Goal: Task Accomplishment & Management: Manage account settings

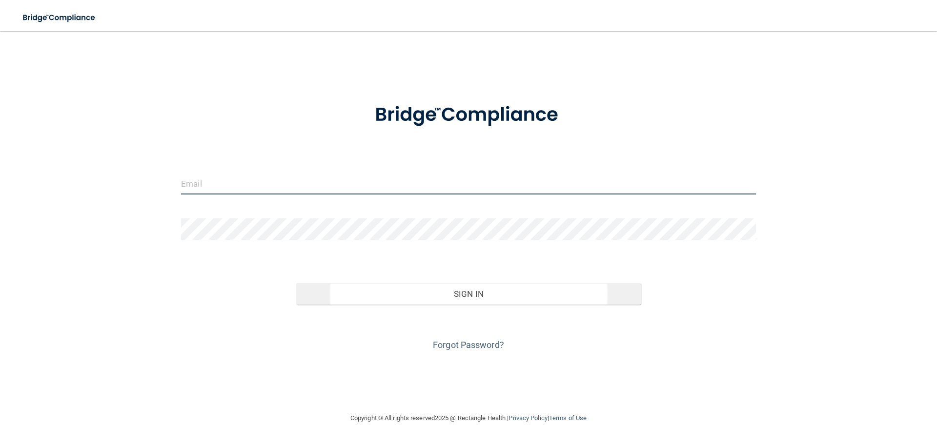
type input "[EMAIL_ADDRESS][DOMAIN_NAME]"
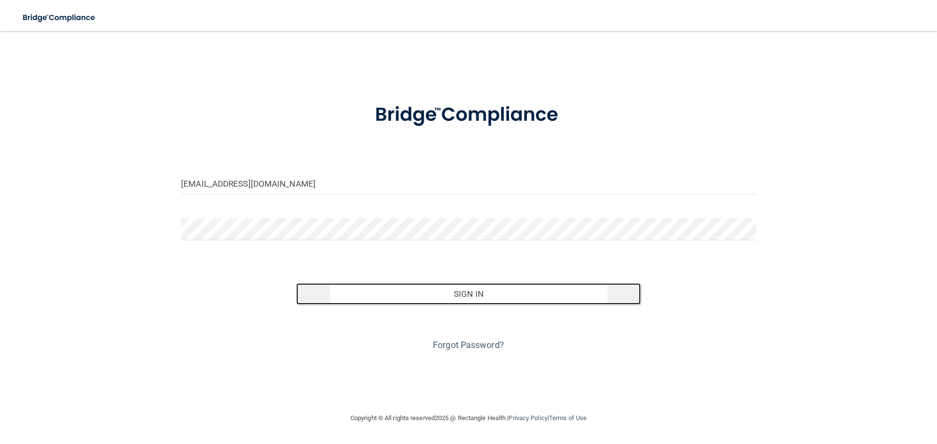
click at [455, 296] on button "Sign In" at bounding box center [468, 293] width 345 height 21
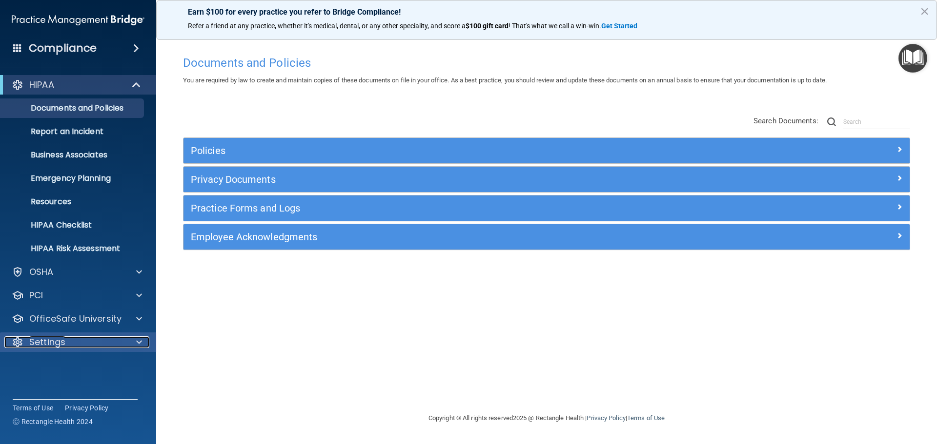
click at [55, 341] on p "Settings" at bounding box center [47, 343] width 36 height 12
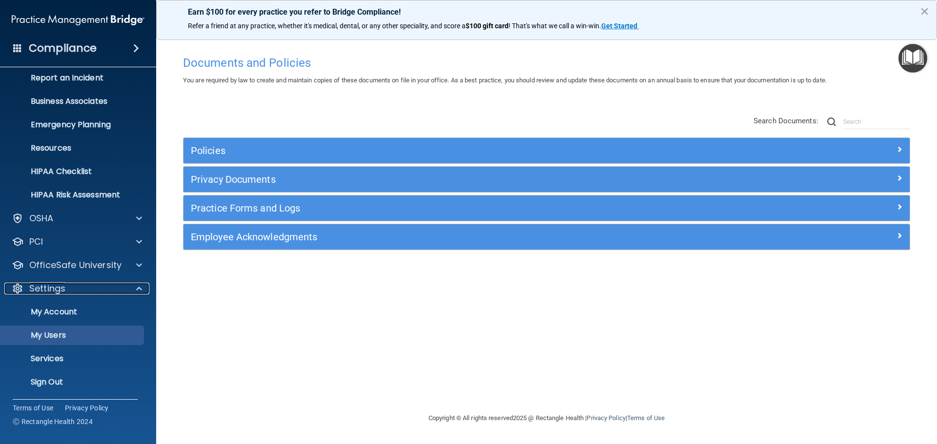
scroll to position [54, 0]
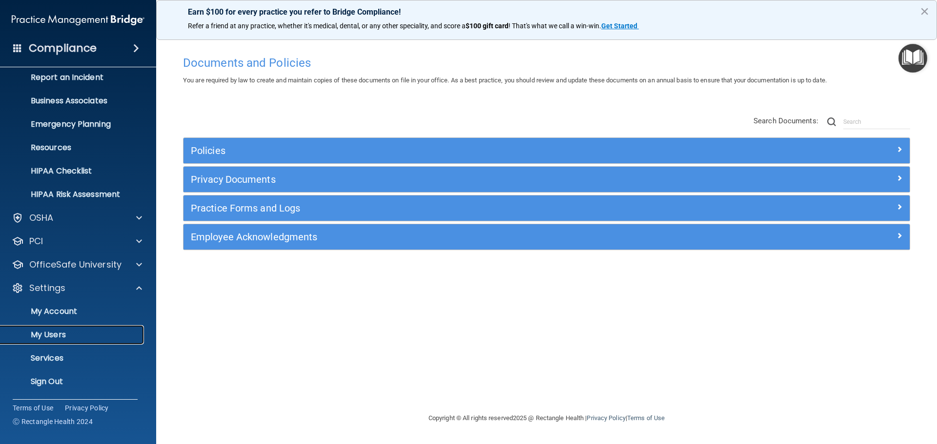
click at [57, 339] on p "My Users" at bounding box center [72, 335] width 133 height 10
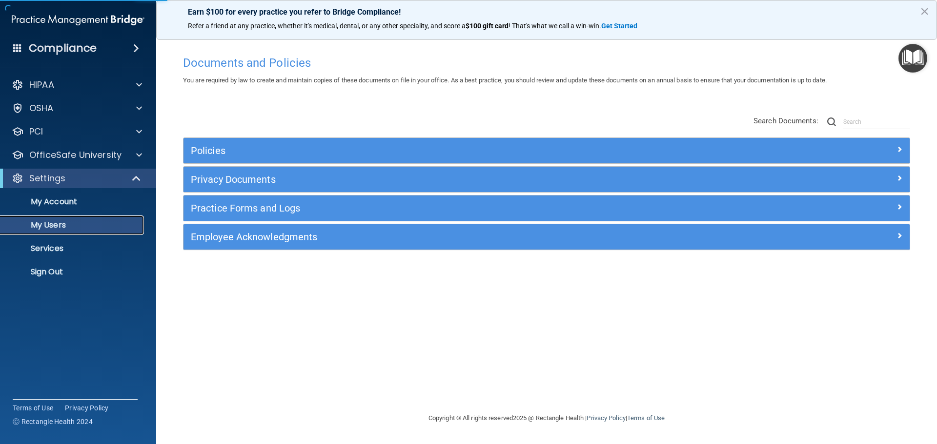
select select "20"
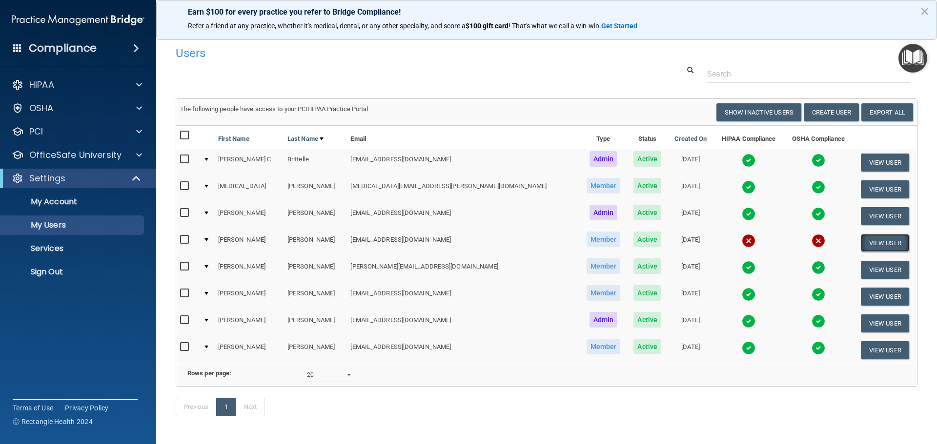
click at [861, 242] on button "View User" at bounding box center [885, 243] width 48 height 18
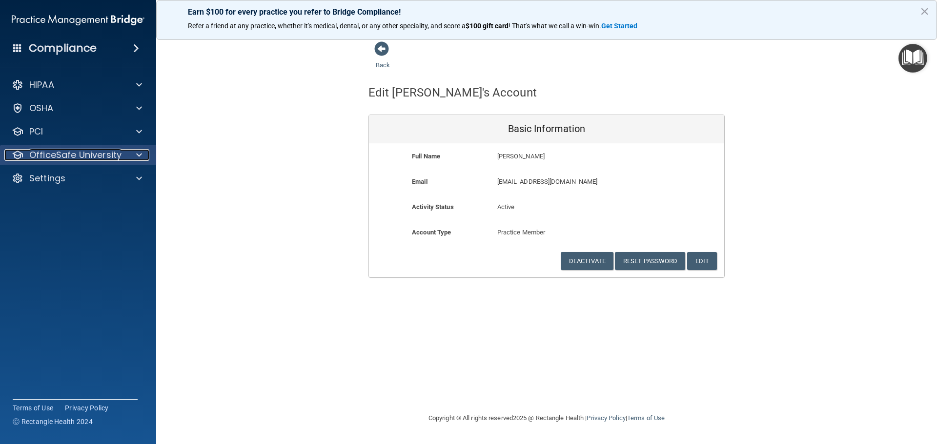
click at [137, 158] on span at bounding box center [139, 155] width 6 height 12
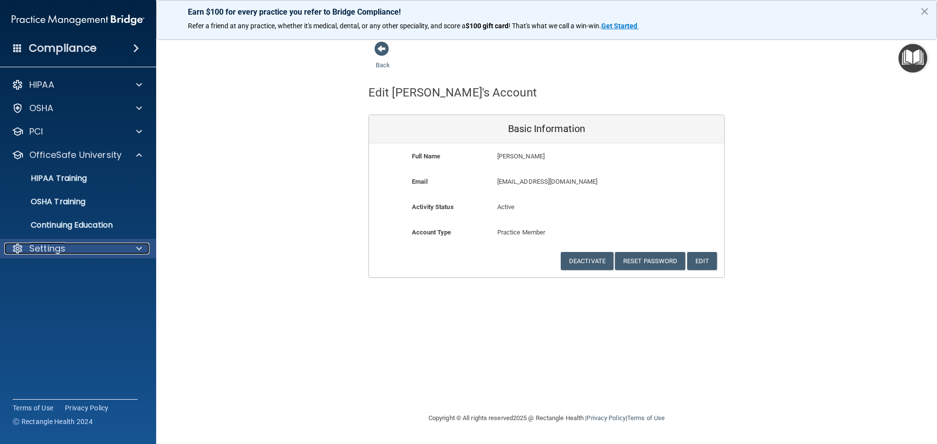
click at [137, 247] on span at bounding box center [139, 249] width 6 height 12
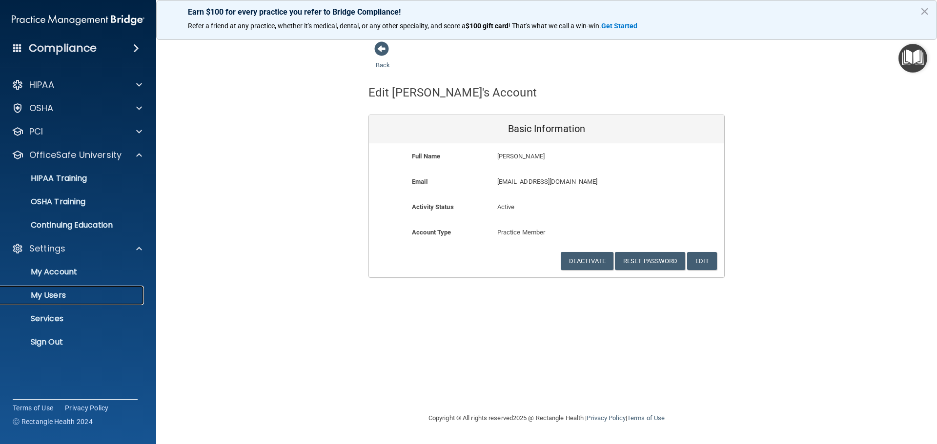
click at [72, 300] on p "My Users" at bounding box center [72, 296] width 133 height 10
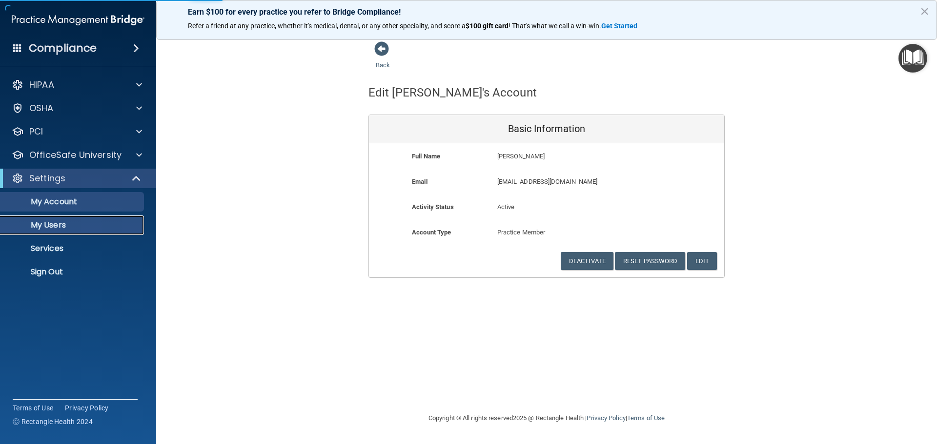
select select "20"
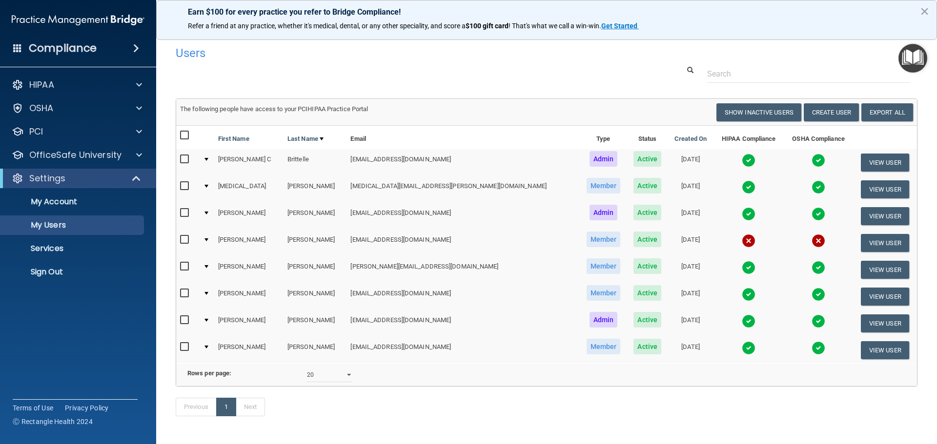
click at [742, 239] on img at bounding box center [749, 241] width 14 height 14
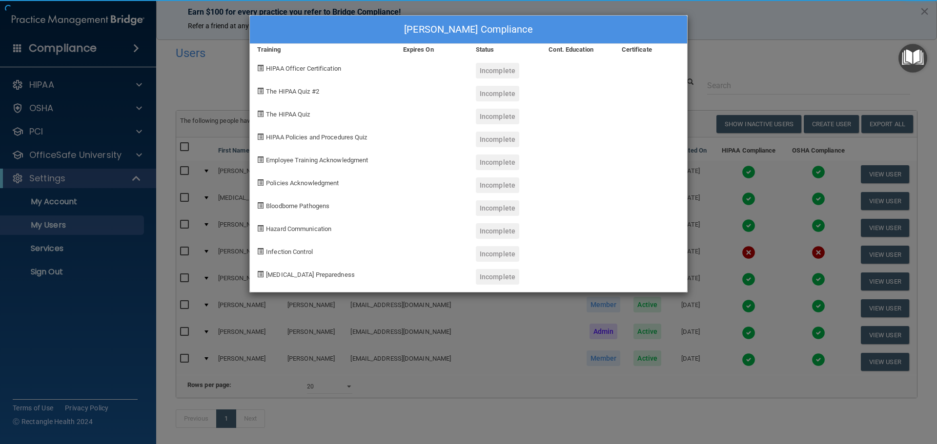
click at [695, 254] on div "[PERSON_NAME] Compliance Training Expires On Status Cont. Education Certificate…" at bounding box center [468, 222] width 937 height 444
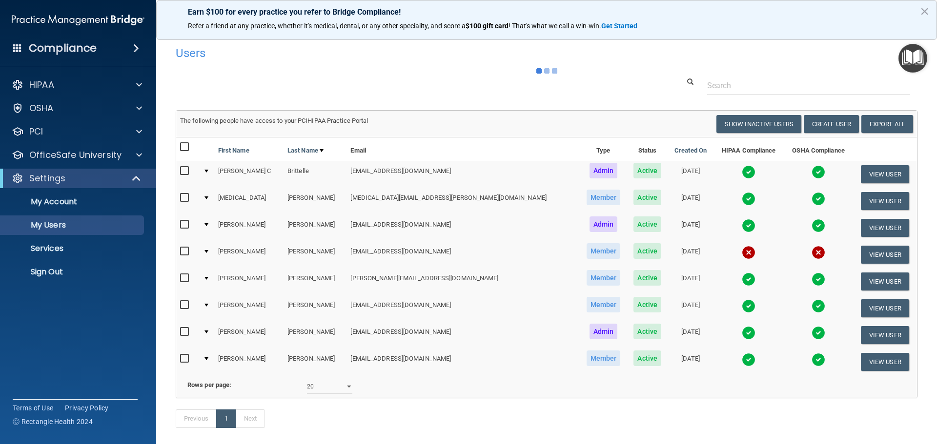
click at [742, 254] on img at bounding box center [749, 253] width 14 height 14
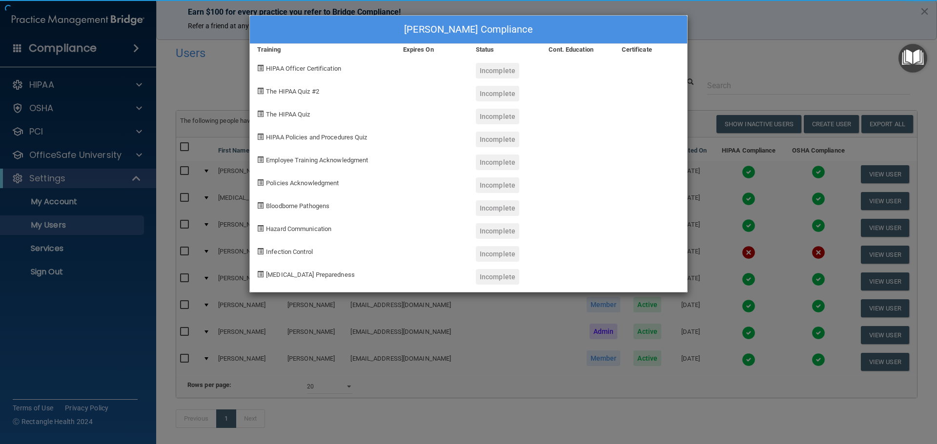
click at [691, 254] on div "[PERSON_NAME] Compliance Training Expires On Status Cont. Education Certificate…" at bounding box center [468, 222] width 937 height 444
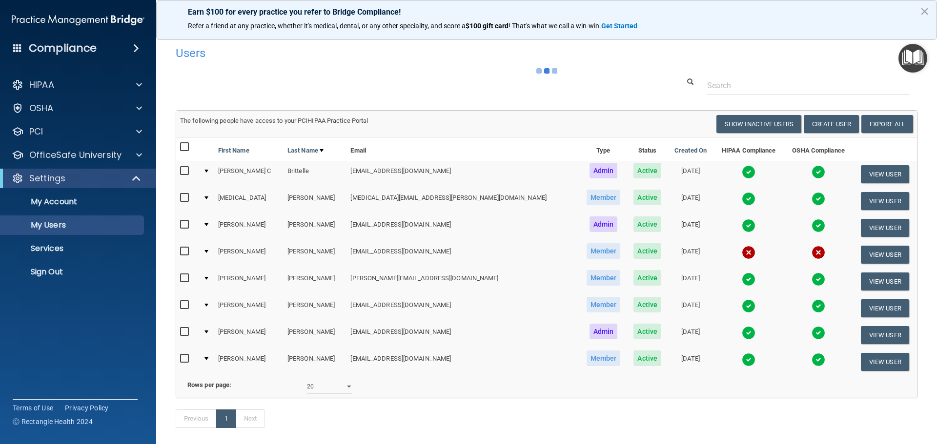
click at [742, 254] on img at bounding box center [749, 253] width 14 height 14
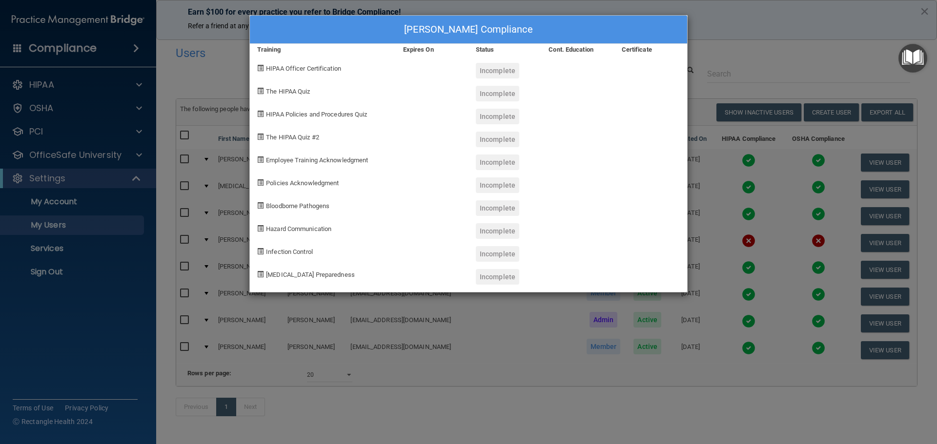
click at [762, 50] on div "[PERSON_NAME] Compliance Training Expires On Status Cont. Education Certificate…" at bounding box center [468, 222] width 937 height 444
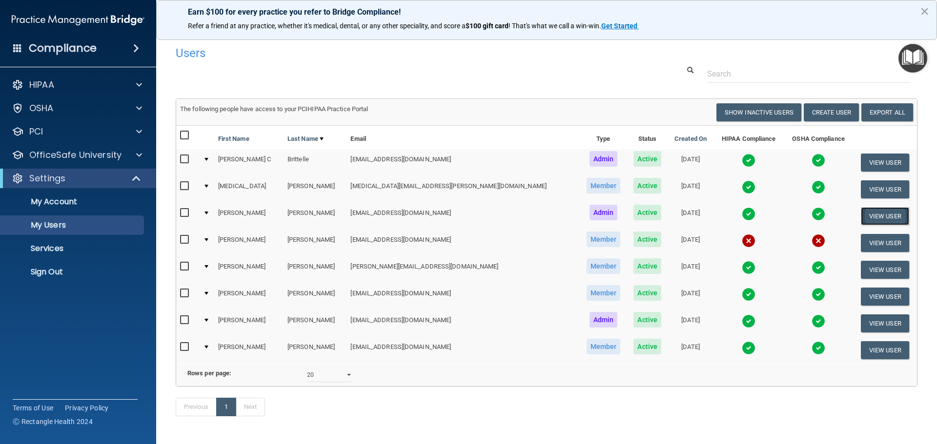
click at [861, 214] on button "View User" at bounding box center [885, 216] width 48 height 18
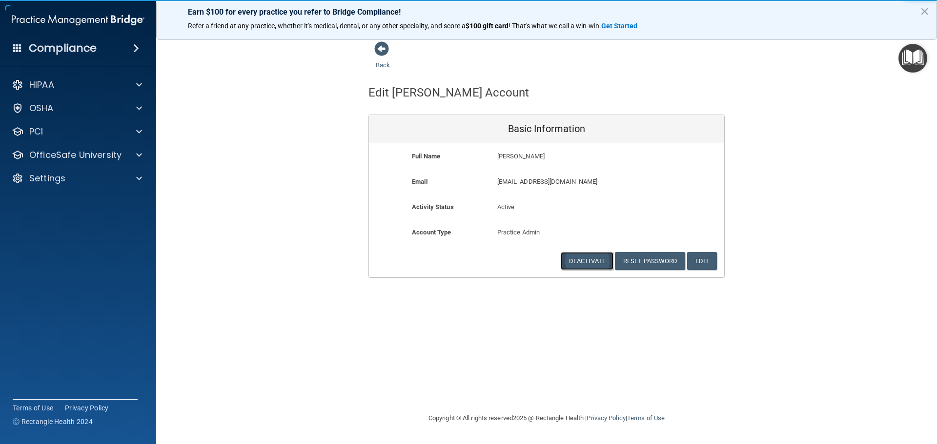
click at [594, 259] on button "Deactivate" at bounding box center [587, 261] width 53 height 18
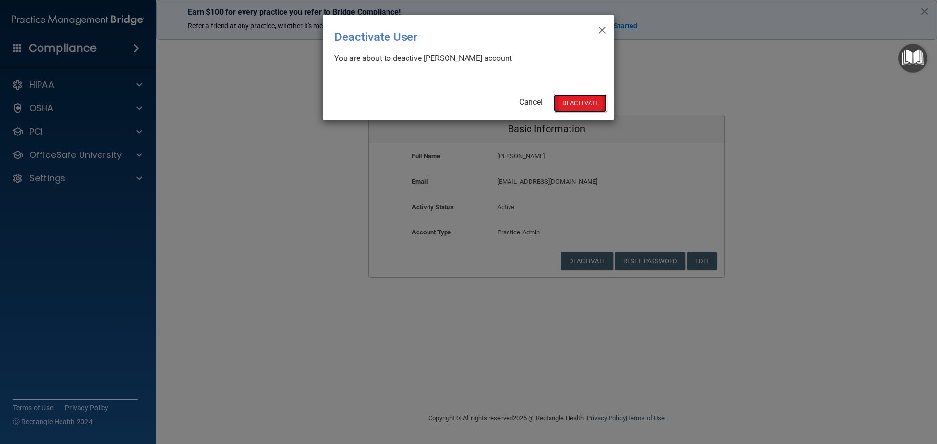
click at [576, 105] on button "Deactivate" at bounding box center [580, 103] width 53 height 18
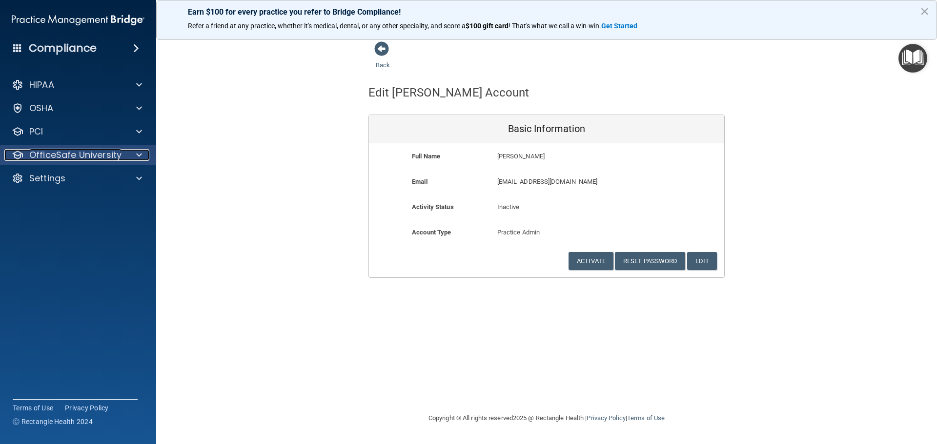
click at [136, 154] on span at bounding box center [139, 155] width 6 height 12
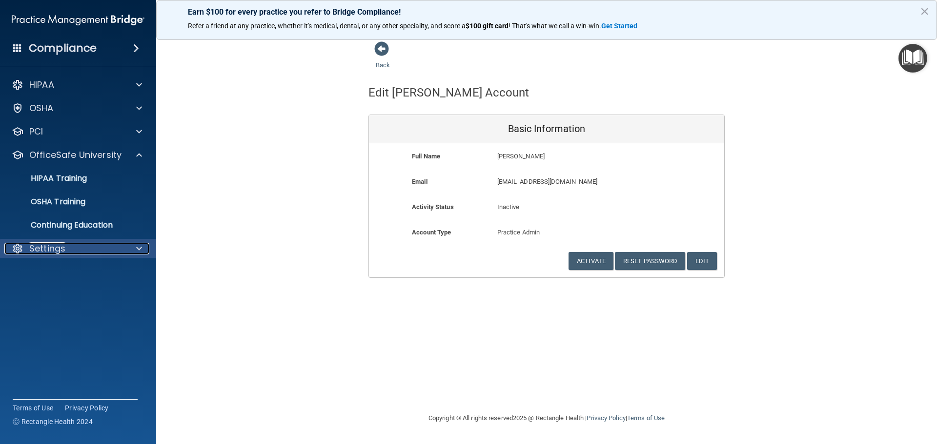
click at [83, 247] on div "Settings" at bounding box center [64, 249] width 121 height 12
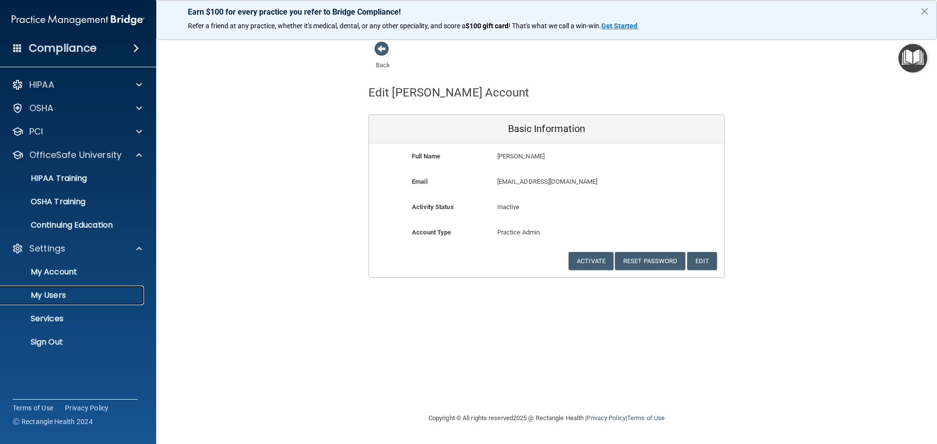
click at [52, 296] on p "My Users" at bounding box center [72, 296] width 133 height 10
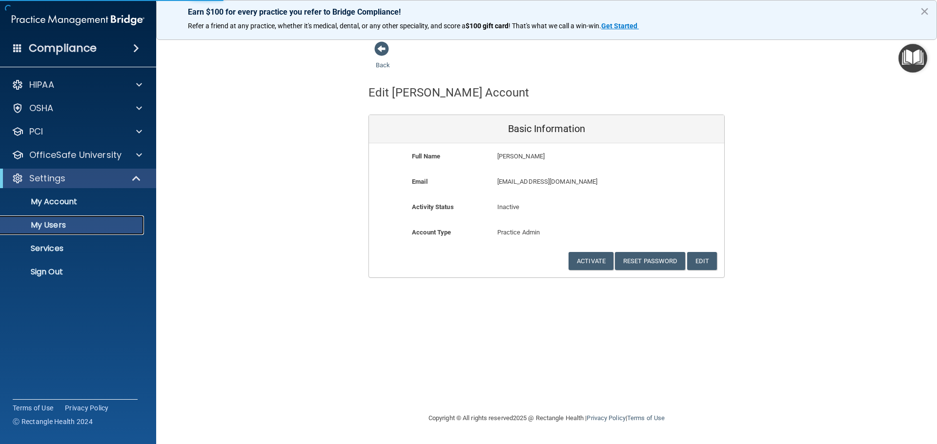
select select "20"
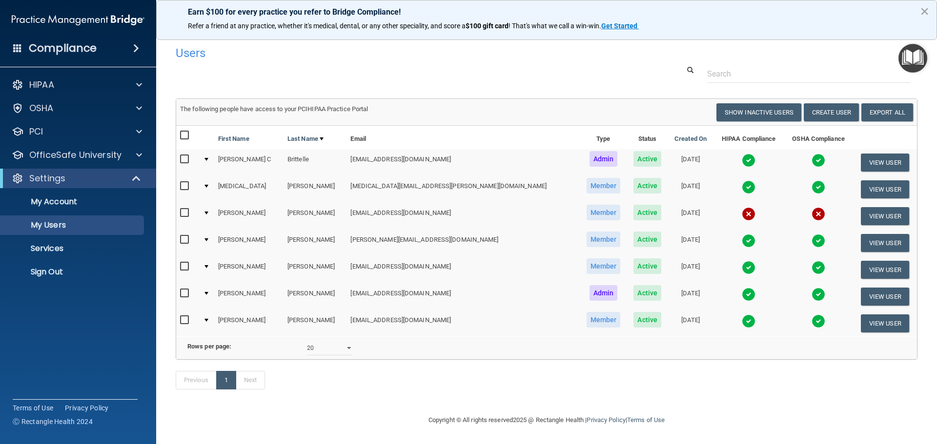
click at [208, 214] on div at bounding box center [206, 213] width 4 height 3
click at [186, 212] on input "checkbox" at bounding box center [185, 213] width 11 height 8
checkbox input "true"
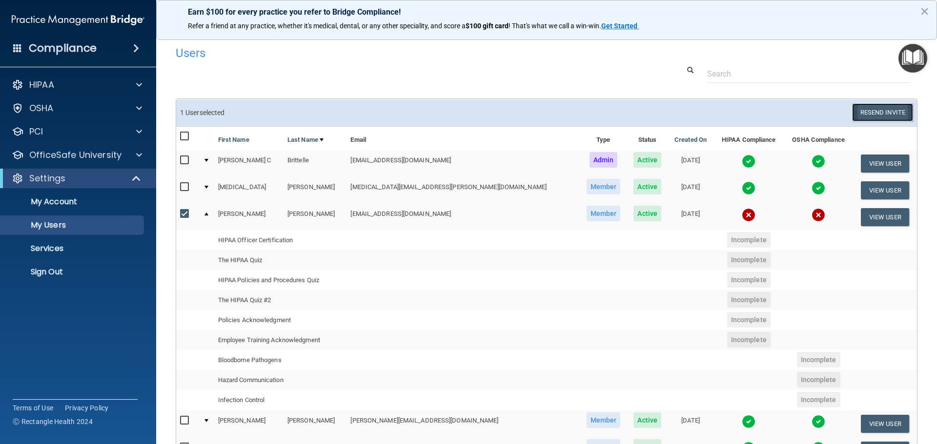
click at [879, 116] on button "Resend Invite" at bounding box center [882, 112] width 61 height 18
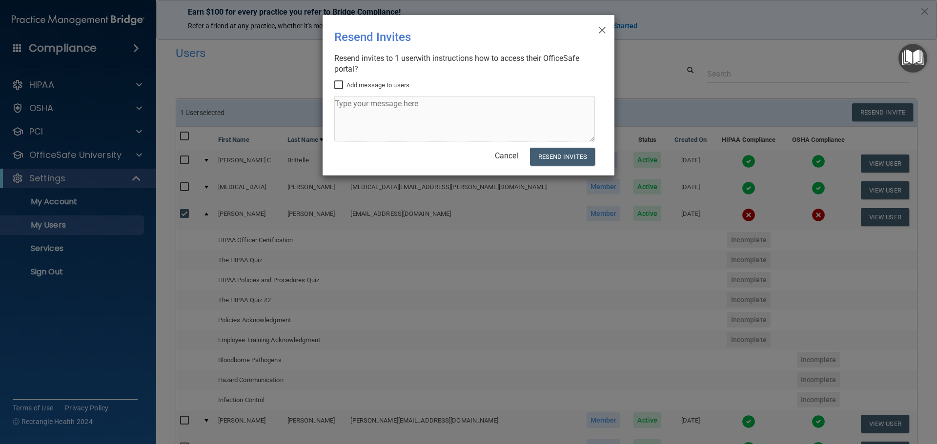
click at [339, 83] on input "Add message to users" at bounding box center [339, 85] width 11 height 8
checkbox input "true"
click at [372, 105] on textarea at bounding box center [464, 119] width 261 height 46
type textarea "Don't forget you need to do your training! Krystal"
click at [568, 160] on button "Resend Invites" at bounding box center [562, 157] width 65 height 18
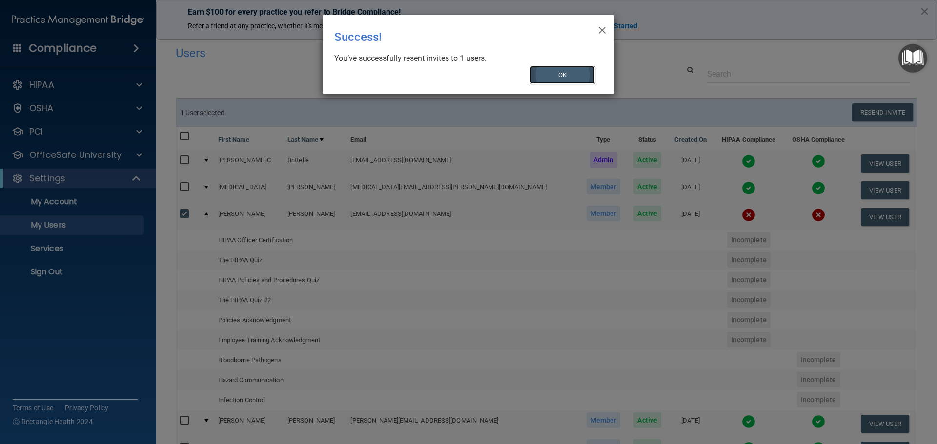
click at [575, 71] on button "OK" at bounding box center [562, 75] width 65 height 18
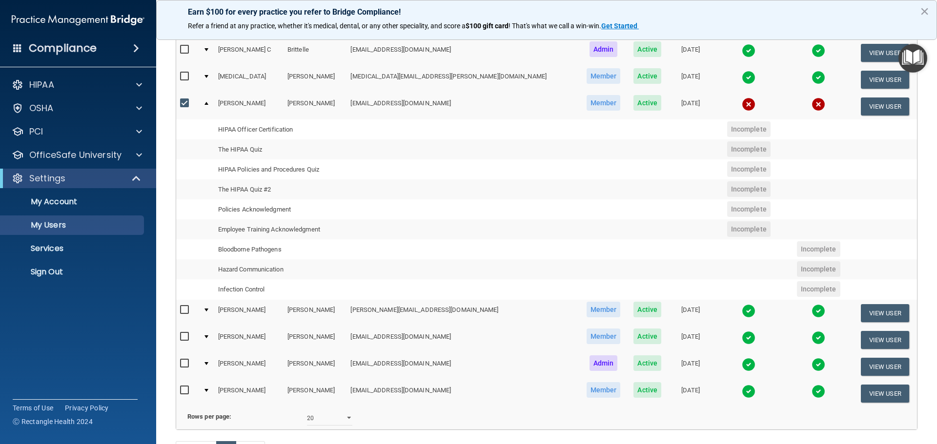
scroll to position [97, 0]
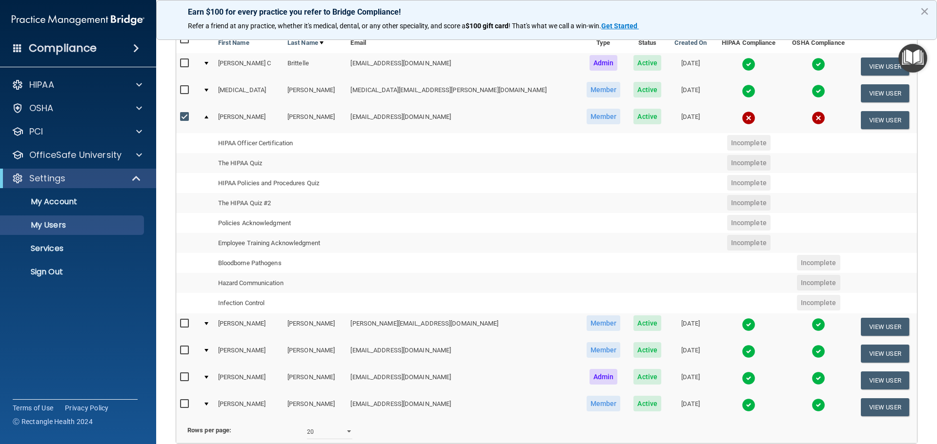
click at [183, 116] on input "checkbox" at bounding box center [185, 117] width 11 height 8
checkbox input "false"
click at [214, 116] on td at bounding box center [206, 120] width 15 height 26
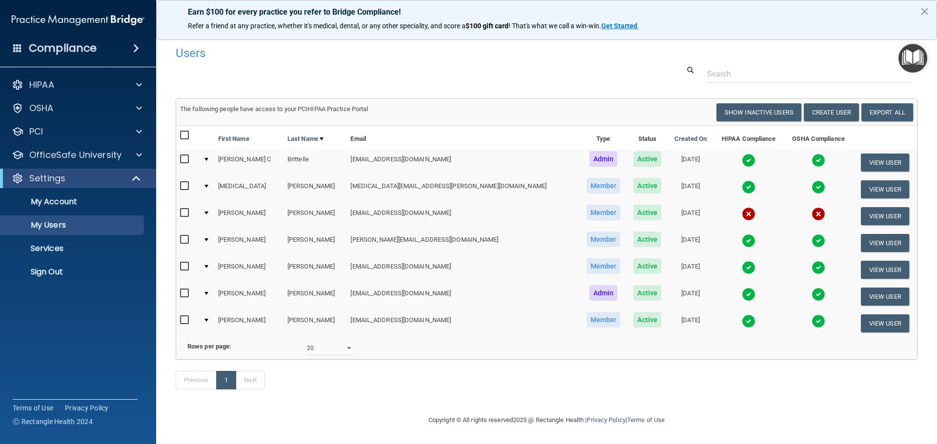
click at [742, 180] on img at bounding box center [749, 187] width 14 height 14
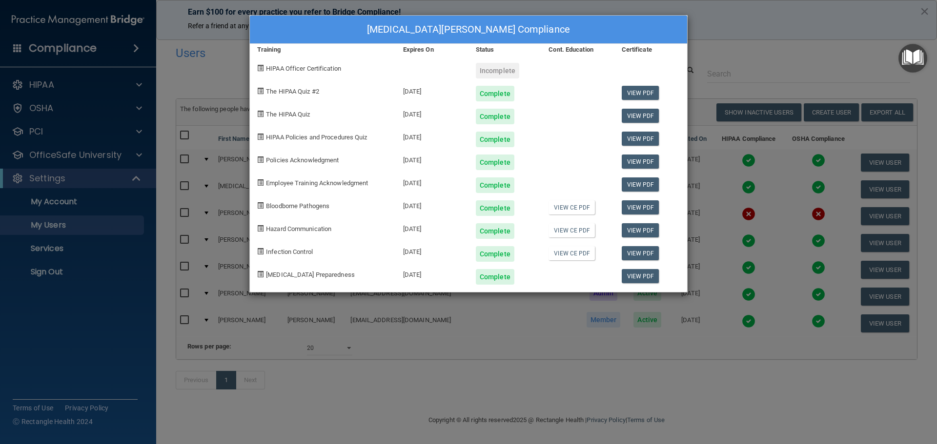
click at [219, 63] on div "Kyra Butler's Compliance Training Expires On Status Cont. Education Certificate…" at bounding box center [468, 222] width 937 height 444
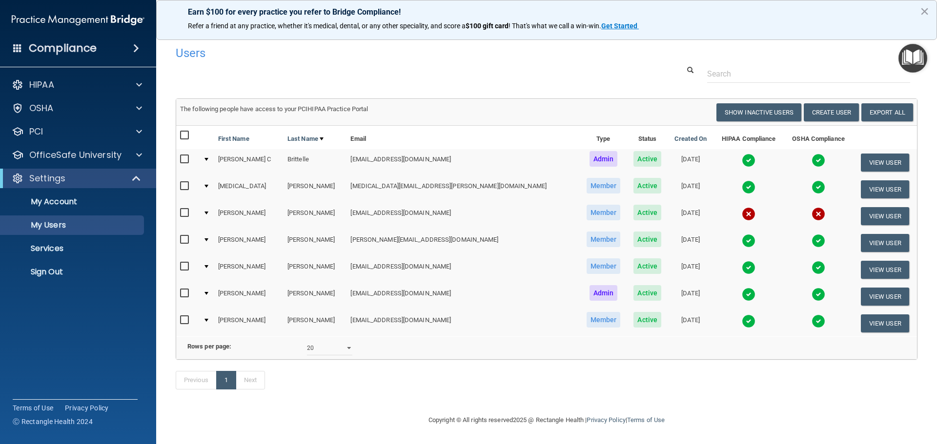
scroll to position [0, 0]
